Goal: Obtain resource: Obtain resource

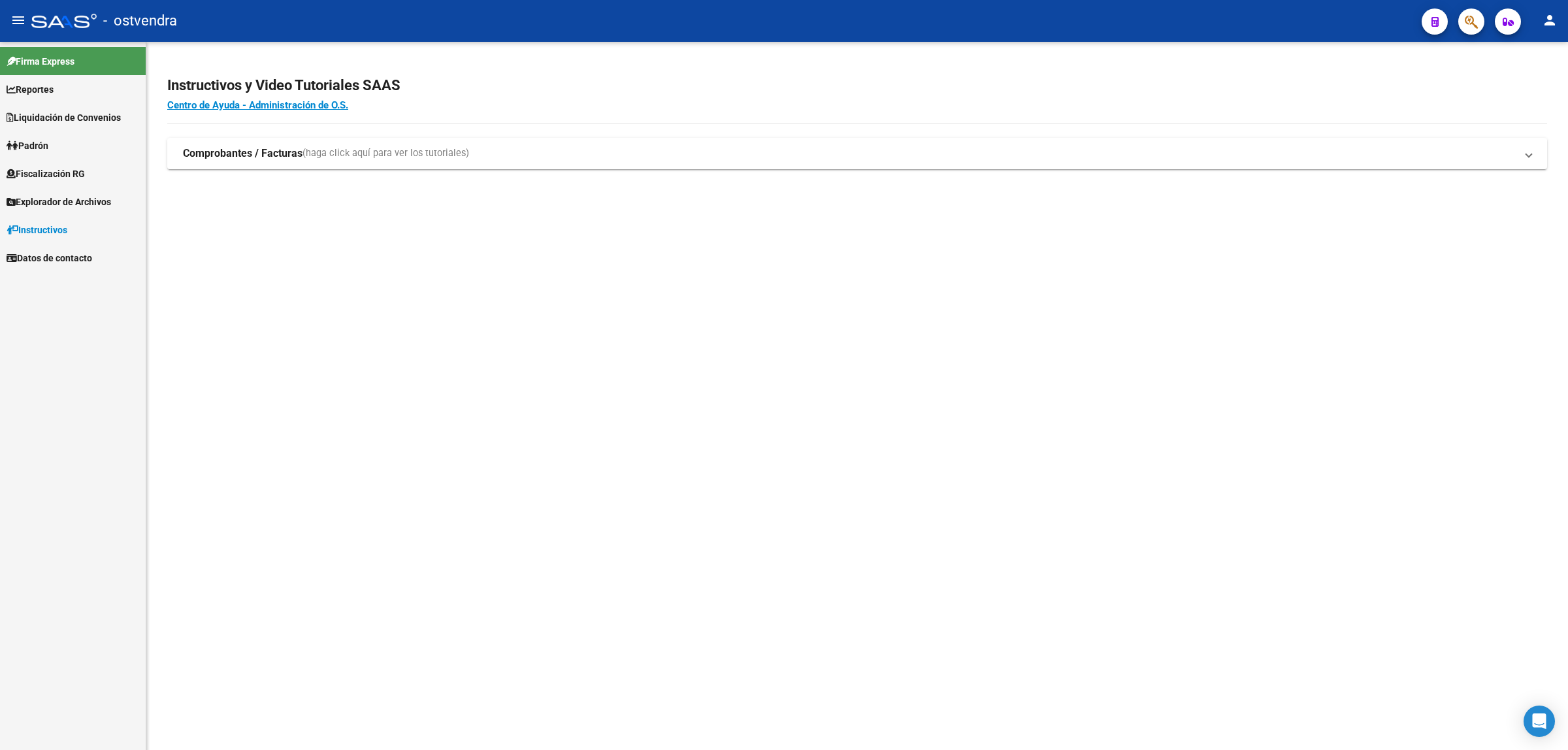
click at [59, 168] on span "Fiscalización RG" at bounding box center [45, 174] width 78 height 14
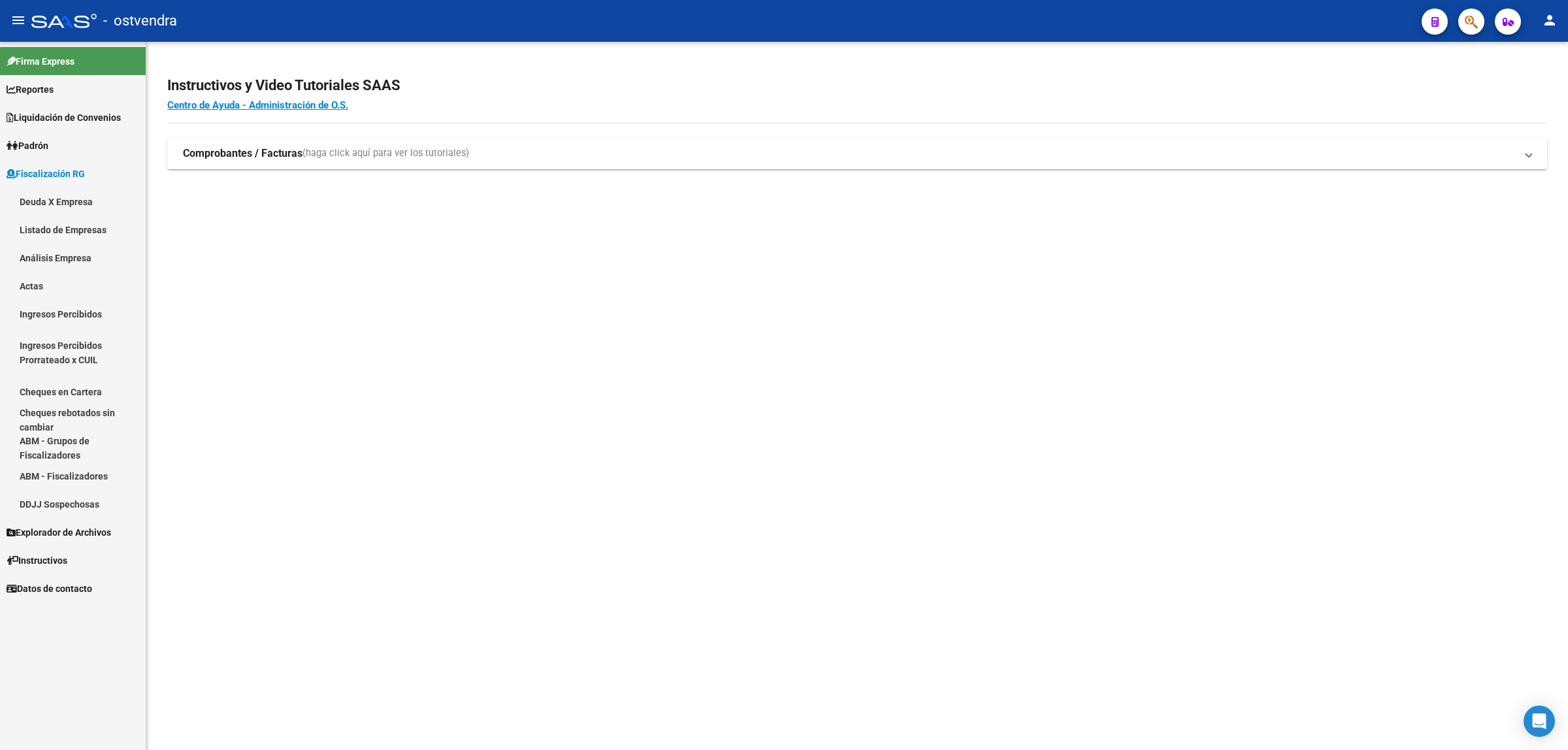
click at [70, 262] on link "Análisis Empresa" at bounding box center [72, 258] width 146 height 28
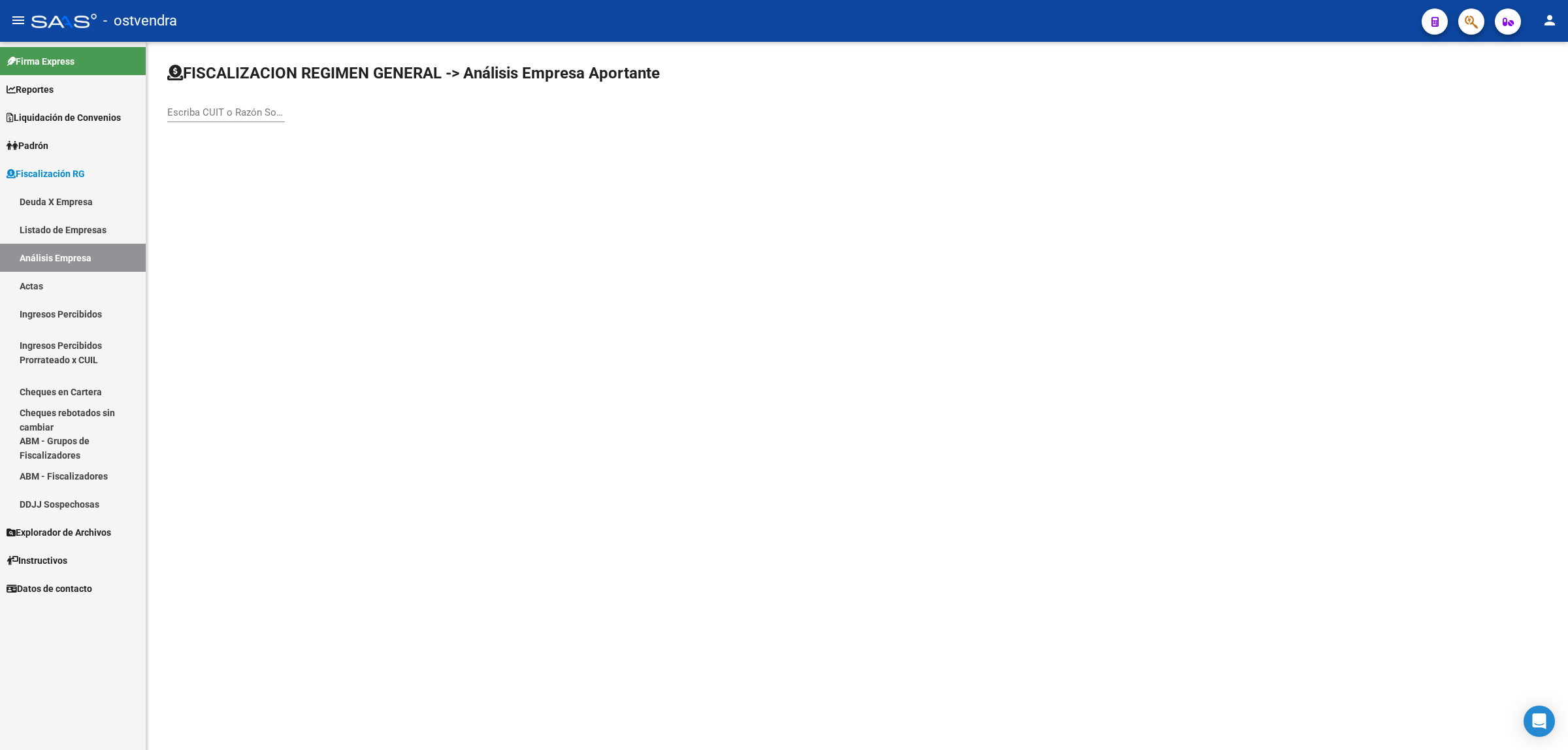
click at [193, 116] on input "Escriba CUIT o Razón Social para buscar" at bounding box center [226, 112] width 117 height 12
paste input "27065301682"
type input "27065301682"
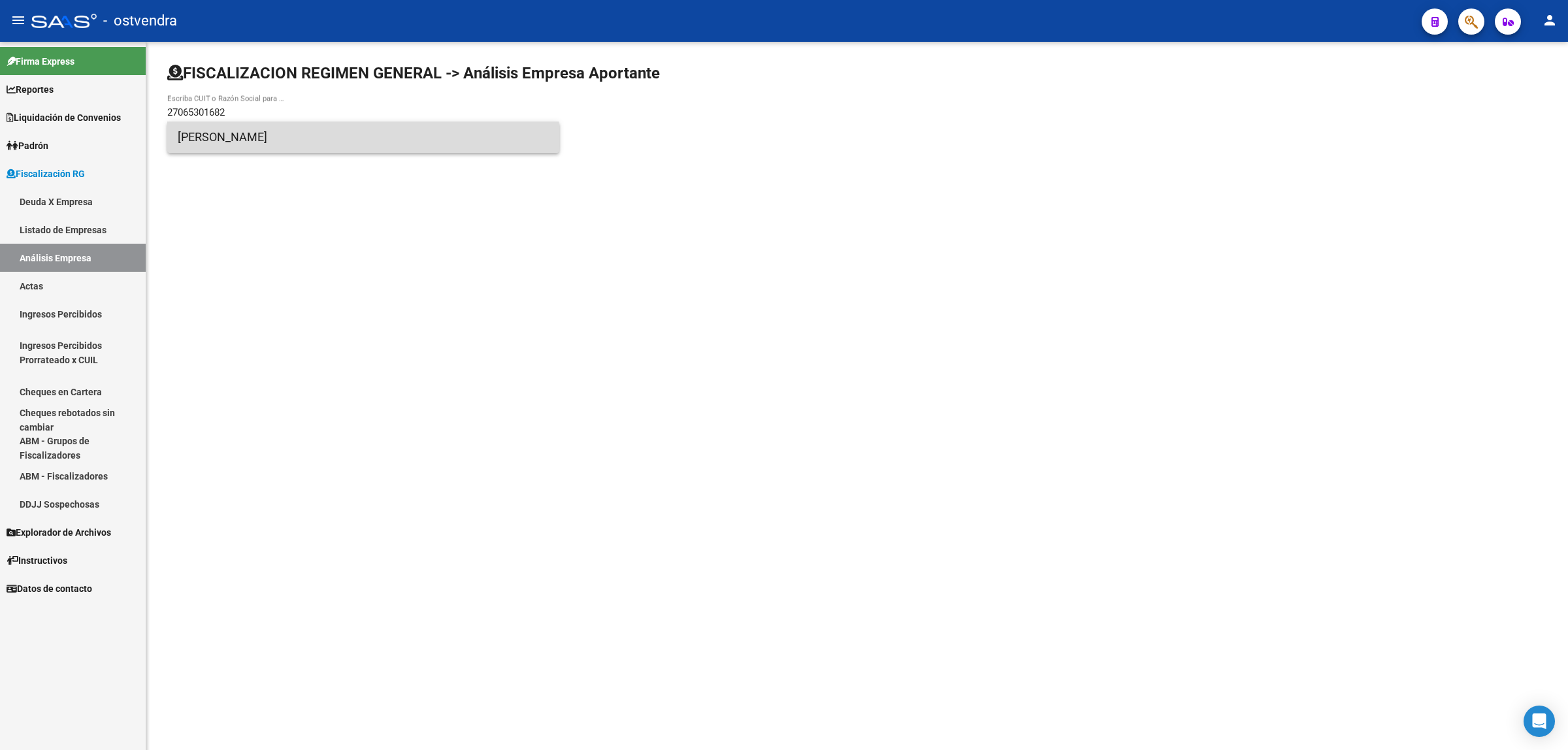
click at [363, 147] on span "[PERSON_NAME]" at bounding box center [364, 137] width 371 height 32
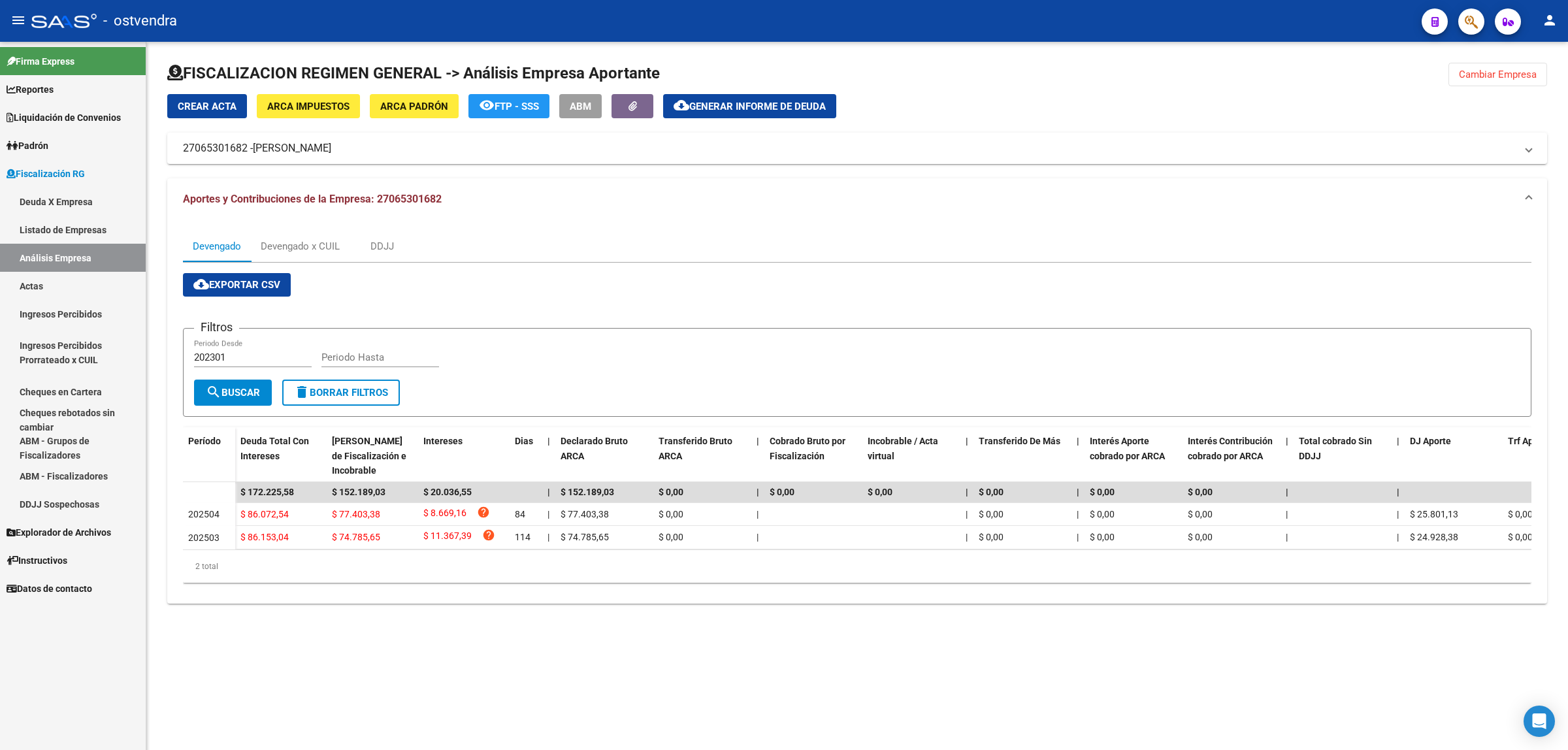
click at [262, 290] on button "cloud_download Exportar CSV" at bounding box center [236, 284] width 108 height 23
click at [302, 244] on div "Devengado x CUIL" at bounding box center [300, 246] width 79 height 14
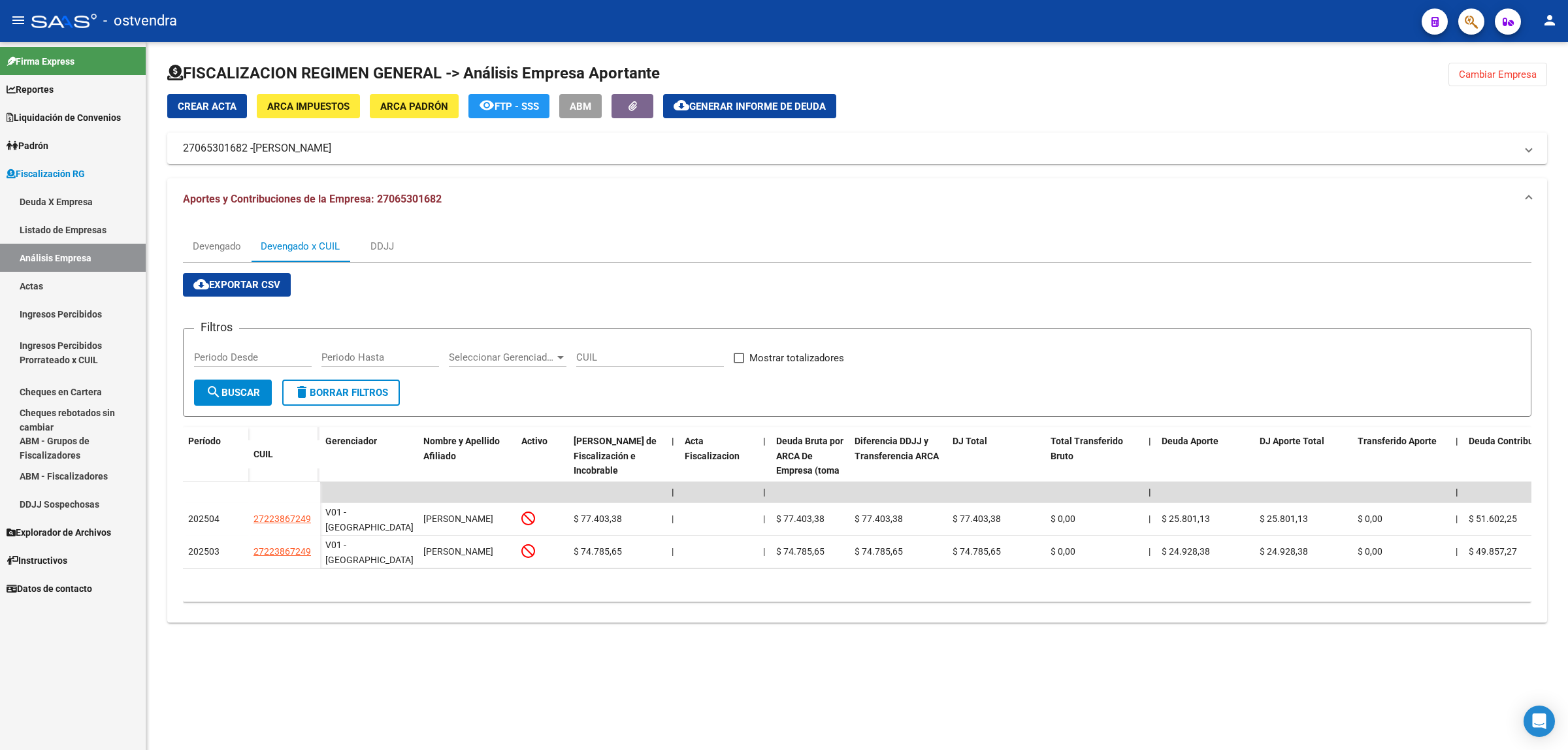
click at [219, 281] on span "cloud_download Exportar CSV" at bounding box center [237, 285] width 87 height 12
click at [797, 97] on button "cloud_download Generar informe de deuda" at bounding box center [750, 106] width 173 height 24
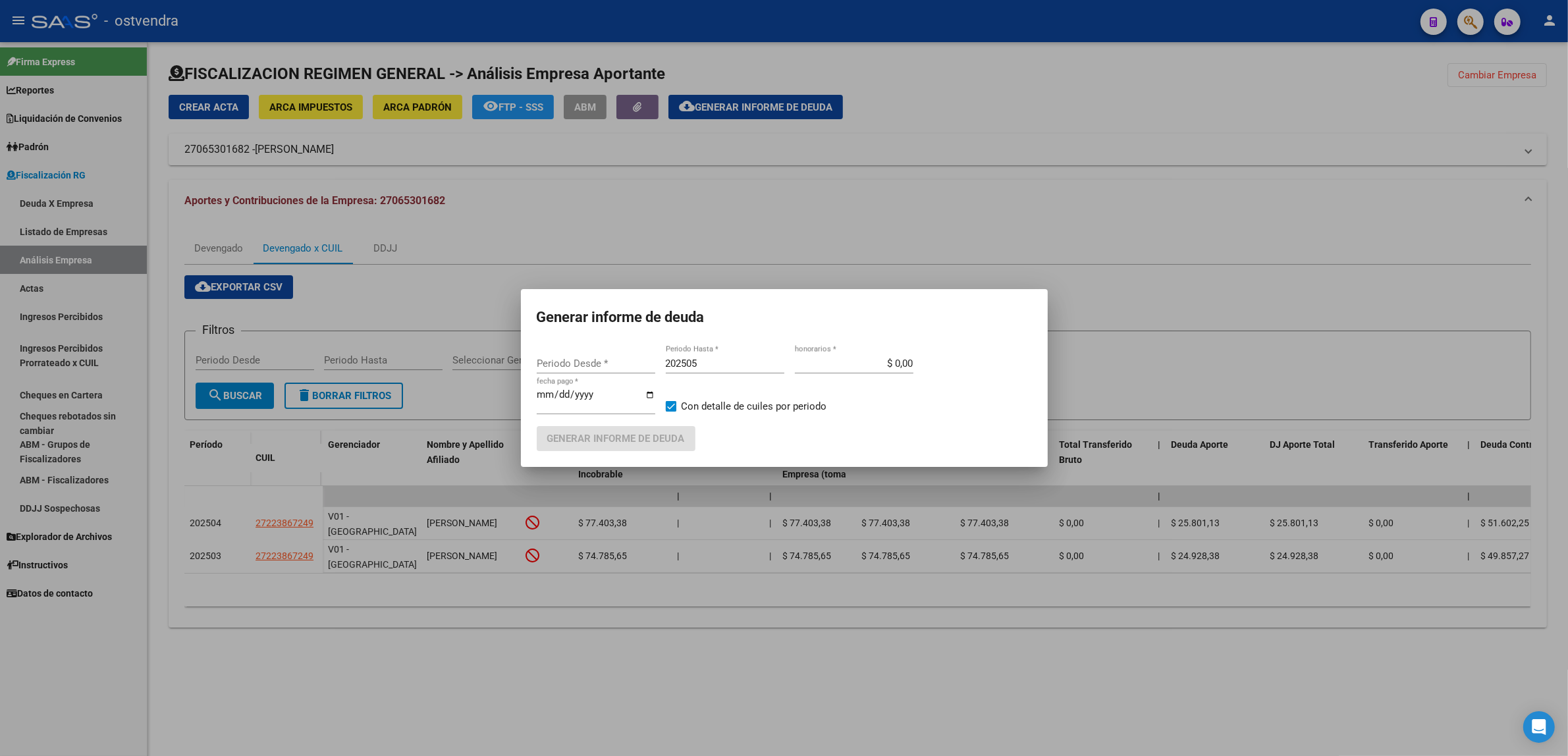
type input "202301"
click at [578, 359] on input "202301" at bounding box center [595, 363] width 118 height 12
click at [742, 363] on input "202505" at bounding box center [724, 363] width 118 height 12
type input "202508"
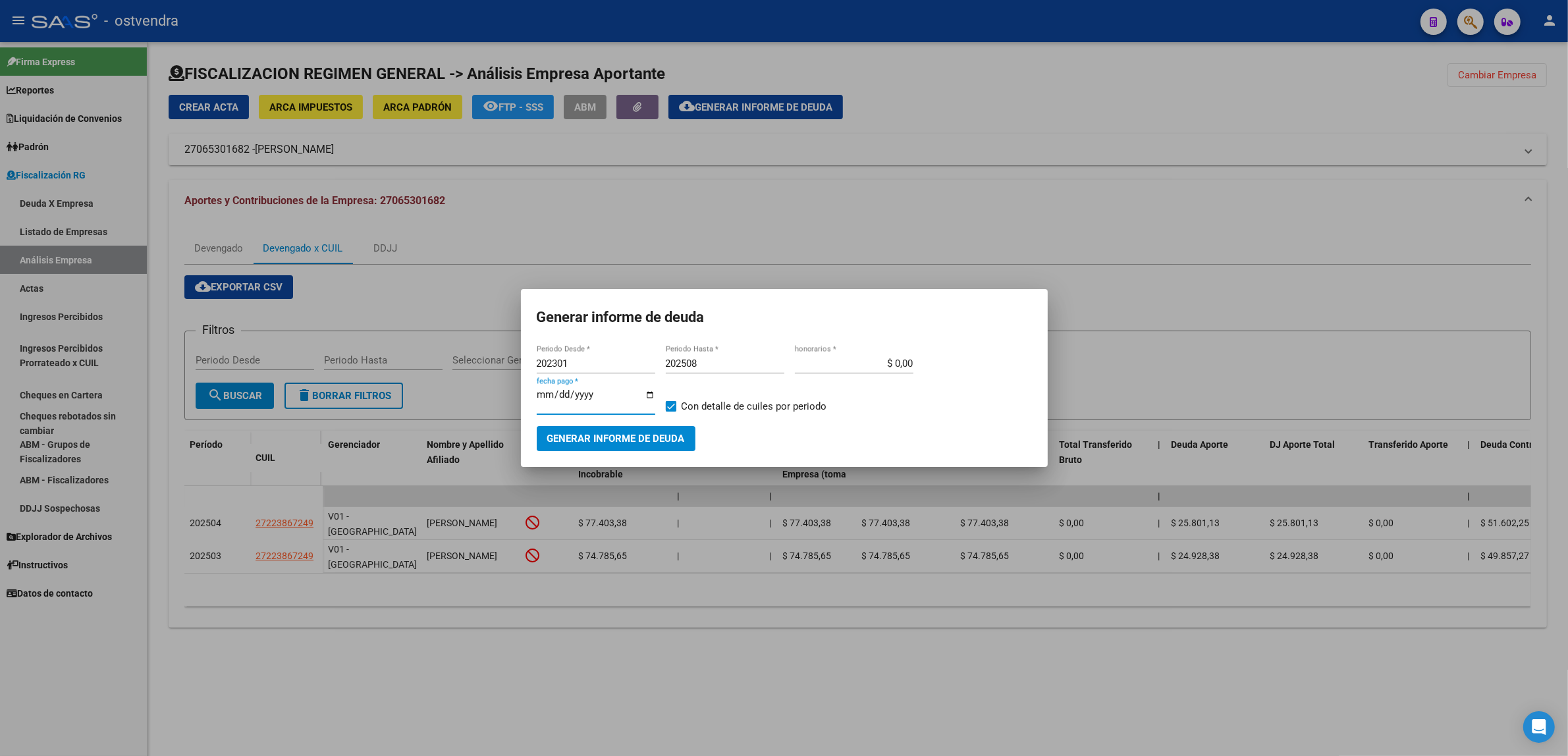
type input "[DATE]"
click at [625, 428] on button "Generar informe de deuda" at bounding box center [616, 438] width 159 height 24
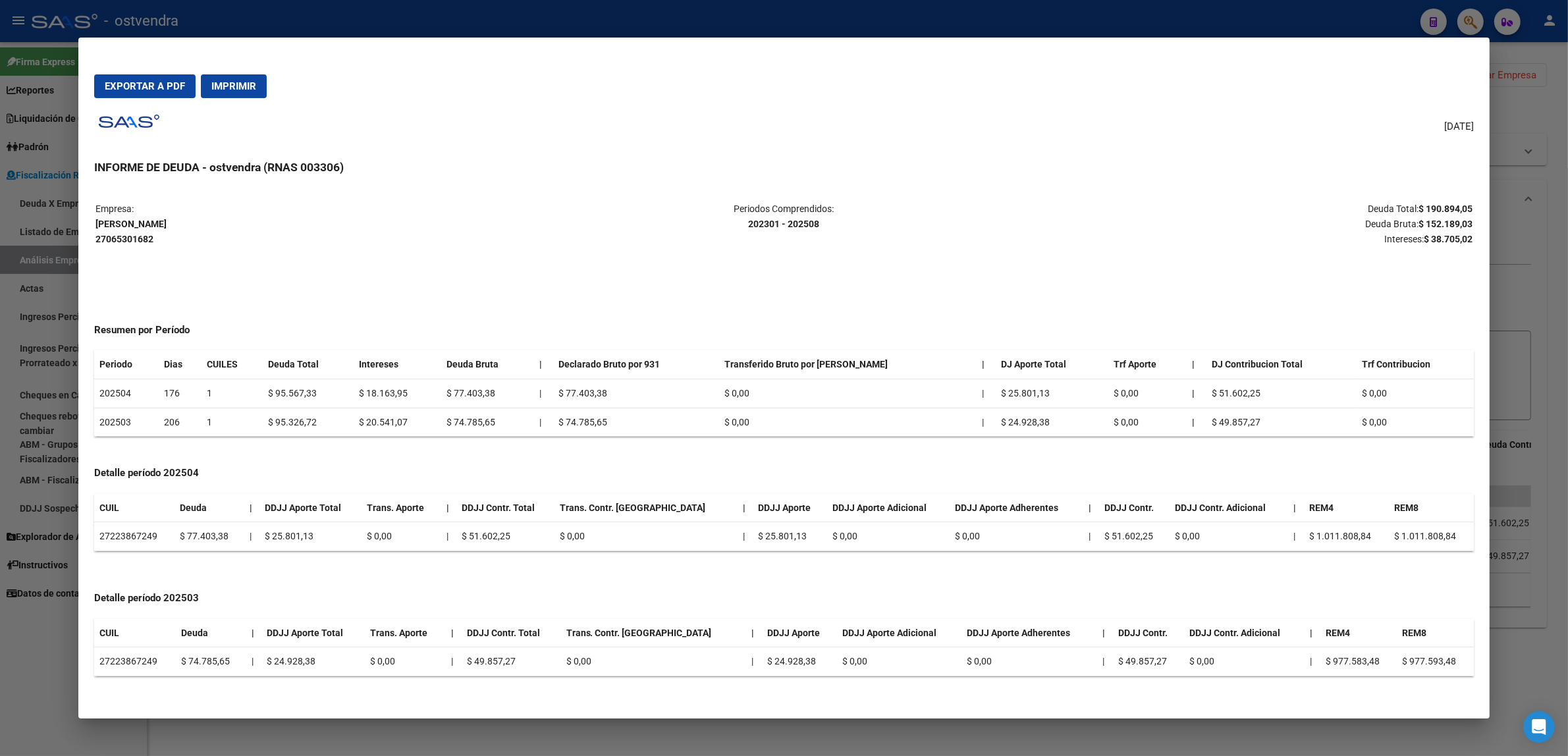
click at [168, 90] on span "Exportar a PDF" at bounding box center [145, 86] width 80 height 12
click at [1463, 240] on strong "$ 38.705,02" at bounding box center [1448, 239] width 49 height 11
click at [136, 237] on strong "[PERSON_NAME] 27065301682" at bounding box center [131, 231] width 71 height 26
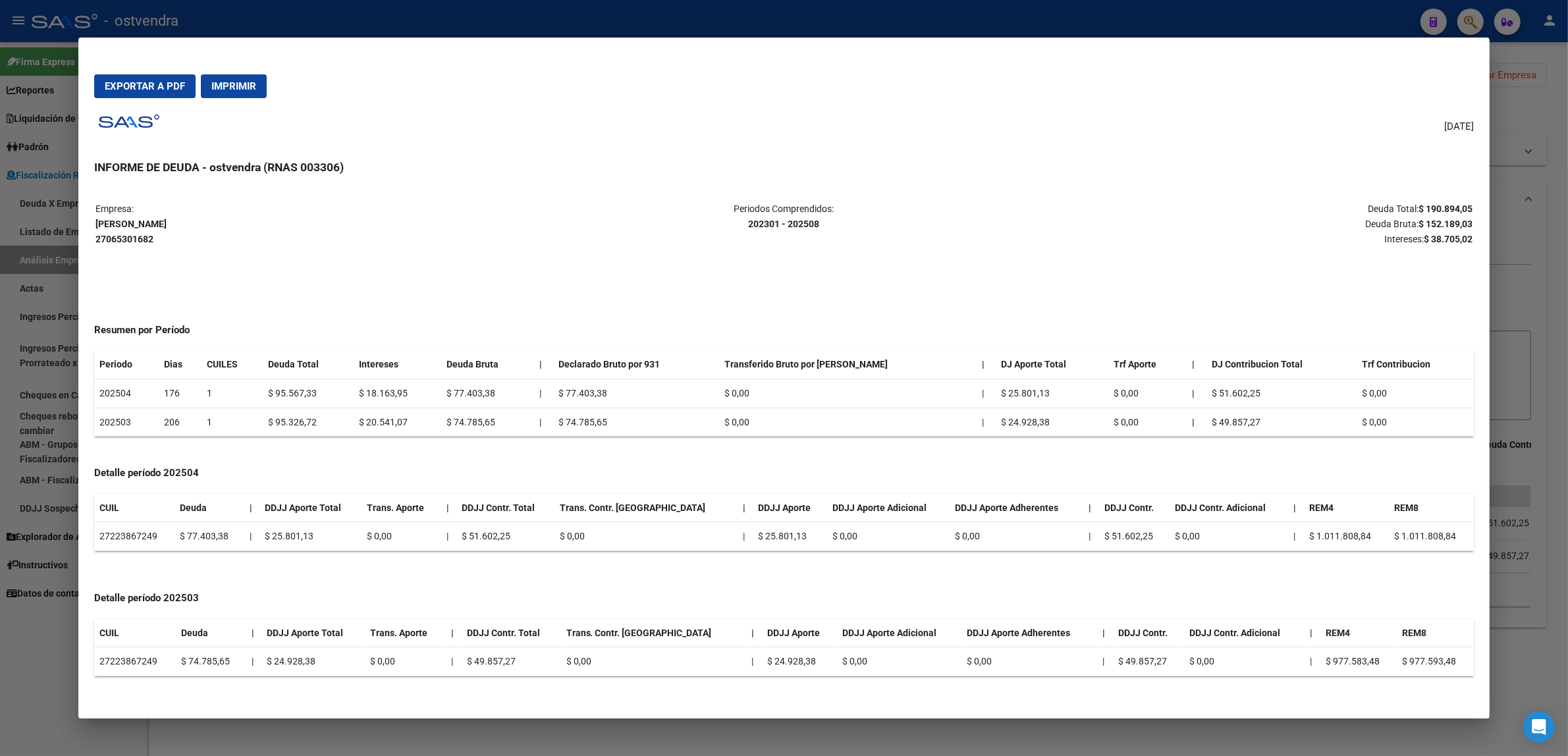
copy strong "27065301682"
click at [1520, 114] on div at bounding box center [784, 378] width 1568 height 756
